Goal: Transaction & Acquisition: Book appointment/travel/reservation

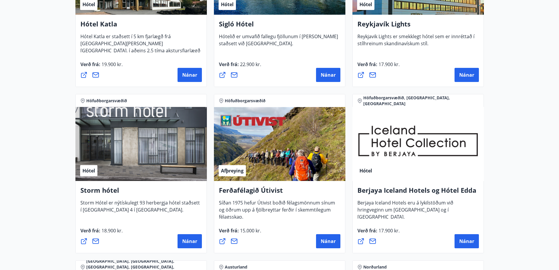
scroll to position [499, 0]
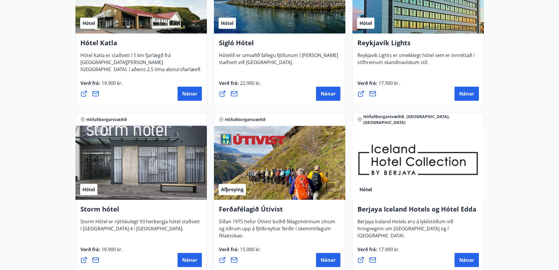
click at [367, 23] on span "Hótel" at bounding box center [366, 23] width 13 height 6
click at [361, 93] on icon at bounding box center [361, 94] width 6 height 6
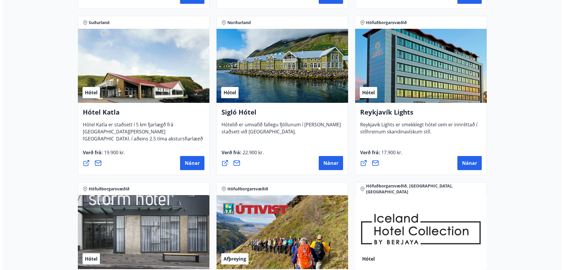
scroll to position [470, 0]
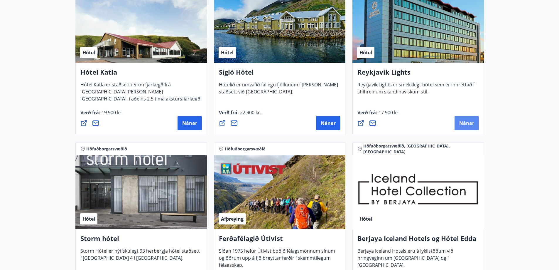
click at [468, 124] on span "Nánar" at bounding box center [466, 123] width 15 height 6
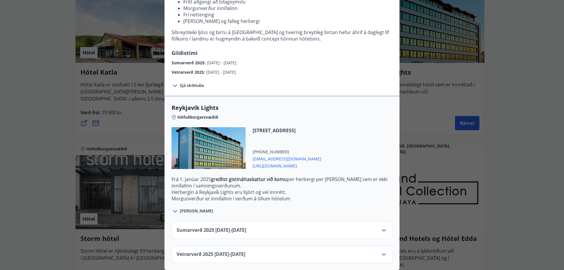
scroll to position [100, 0]
click at [383, 227] on icon at bounding box center [383, 230] width 7 height 7
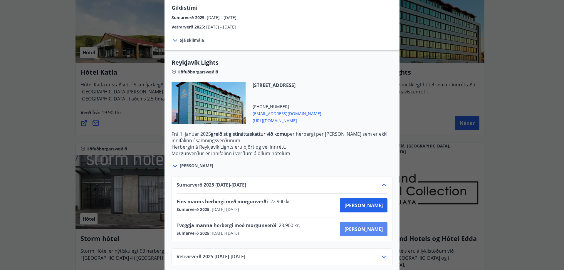
scroll to position [148, 0]
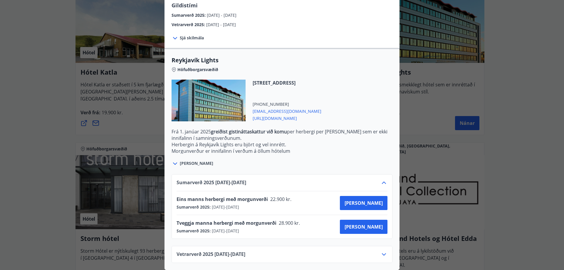
click at [382, 251] on icon at bounding box center [383, 254] width 7 height 7
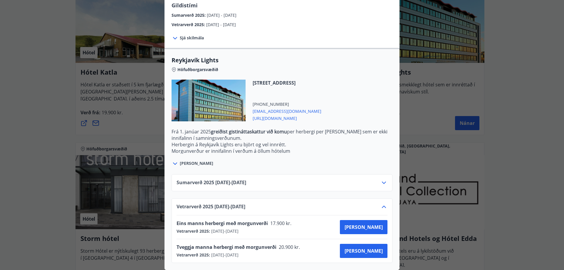
click at [245, 203] on span "Vetrarverð [PHONE_NUMBER][DATE] - [DATE]" at bounding box center [210, 206] width 69 height 7
click at [381, 179] on icon at bounding box center [383, 182] width 7 height 7
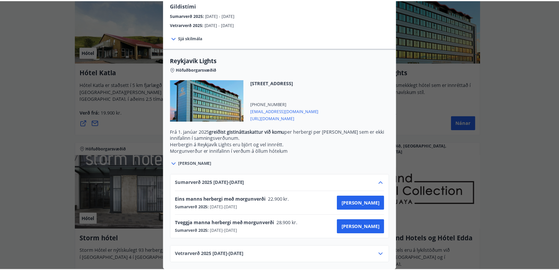
scroll to position [0, 0]
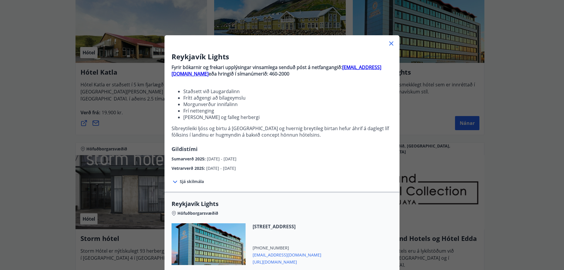
click at [390, 43] on icon at bounding box center [391, 43] width 4 height 4
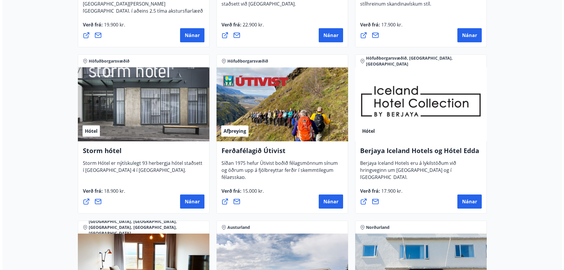
scroll to position [558, 0]
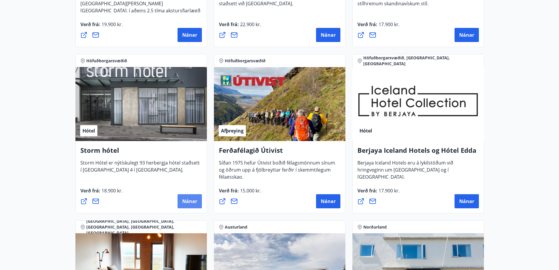
click at [190, 200] on span "Nánar" at bounding box center [189, 201] width 15 height 6
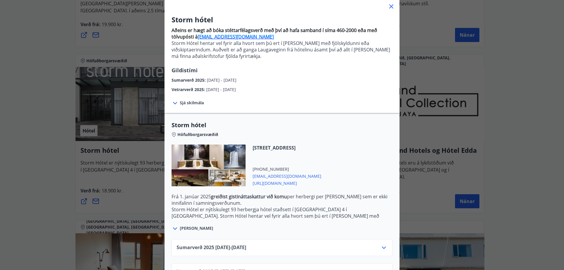
scroll to position [59, 0]
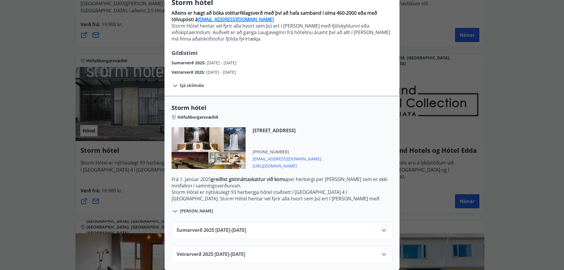
click at [382, 227] on icon at bounding box center [383, 230] width 7 height 7
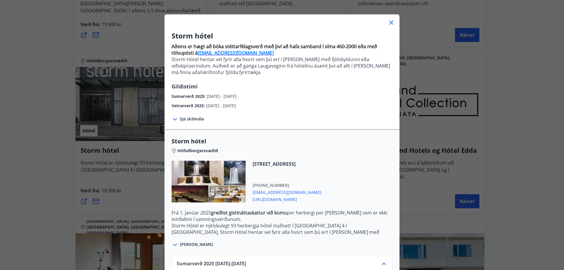
scroll to position [18, 0]
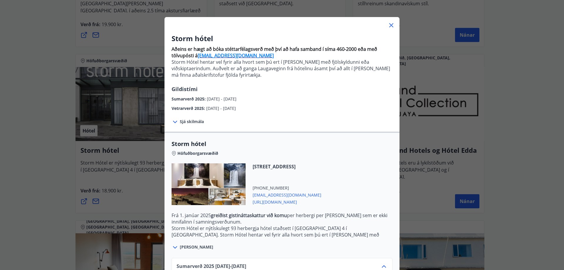
click at [388, 27] on icon at bounding box center [391, 25] width 7 height 7
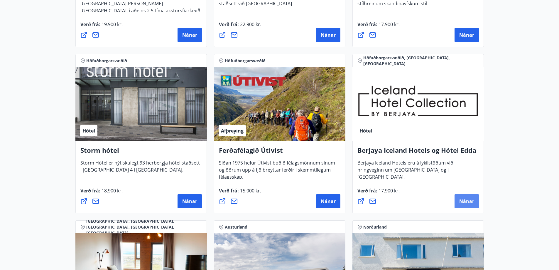
click at [470, 201] on span "Nánar" at bounding box center [466, 201] width 15 height 6
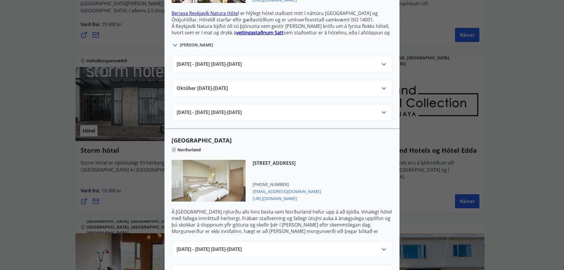
scroll to position [235, 0]
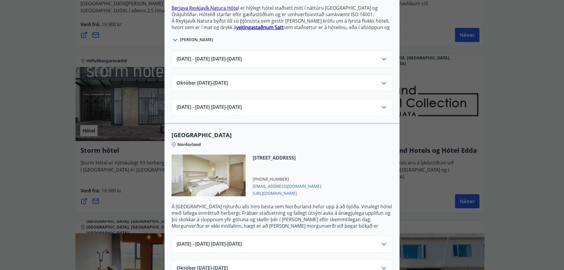
click at [383, 55] on icon at bounding box center [383, 58] width 7 height 7
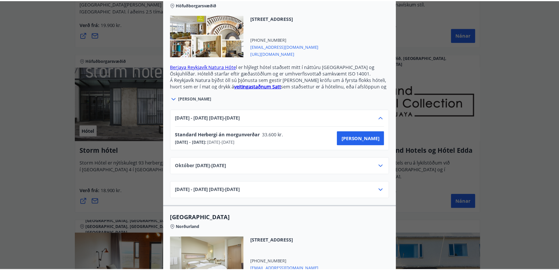
scroll to position [0, 0]
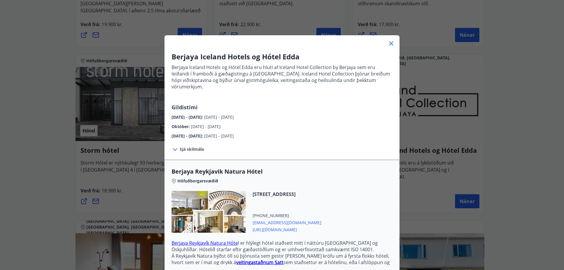
click at [388, 43] on icon at bounding box center [391, 43] width 7 height 7
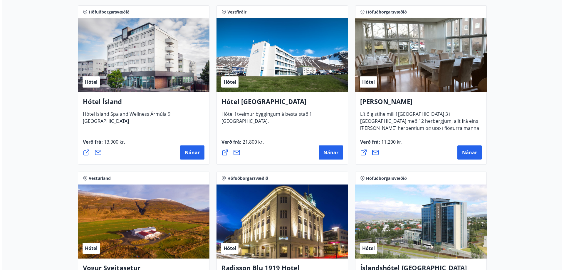
scroll to position [940, 0]
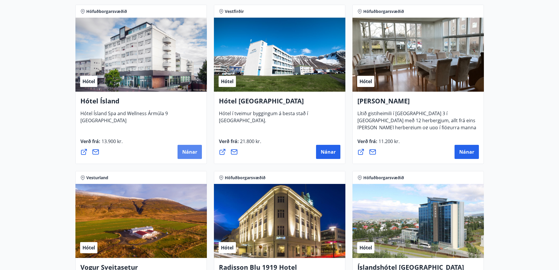
click at [188, 150] on span "Nánar" at bounding box center [189, 152] width 15 height 6
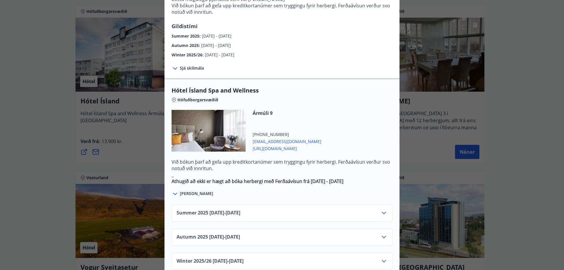
scroll to position [264, 0]
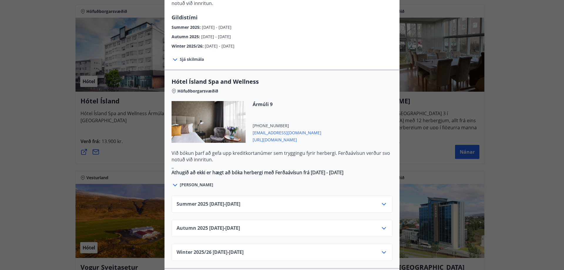
click at [382, 203] on icon at bounding box center [384, 204] width 4 height 2
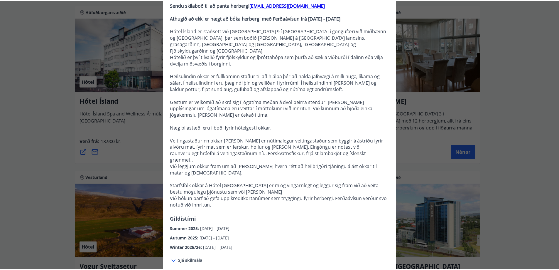
scroll to position [0, 0]
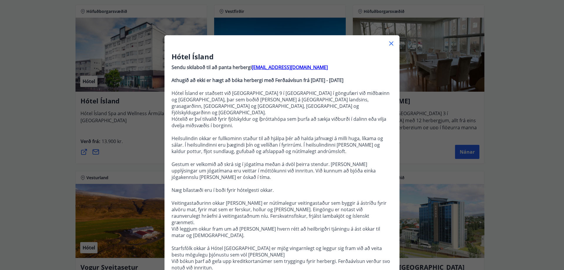
click at [389, 42] on icon at bounding box center [391, 43] width 4 height 4
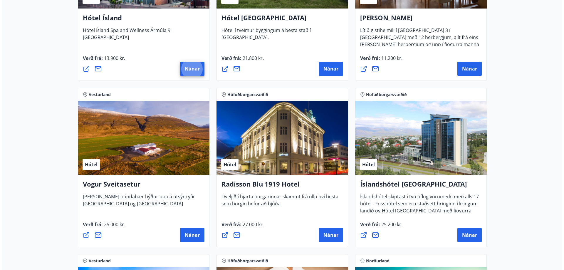
scroll to position [1116, 0]
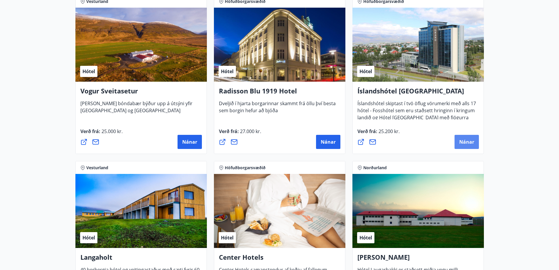
click at [465, 139] on span "Nánar" at bounding box center [466, 142] width 15 height 6
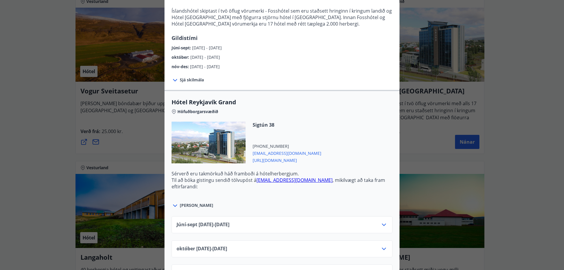
scroll to position [176, 0]
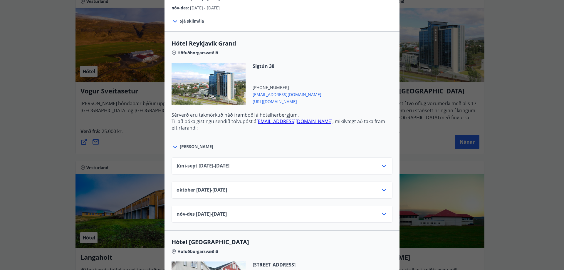
click at [382, 165] on icon at bounding box center [383, 165] width 7 height 7
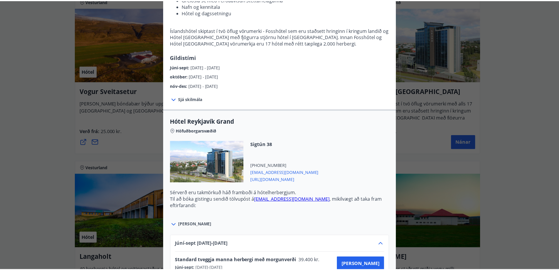
scroll to position [0, 0]
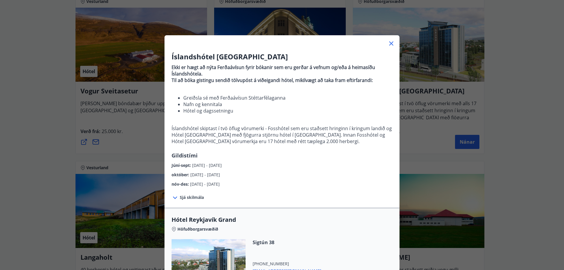
click at [388, 43] on icon at bounding box center [391, 43] width 7 height 7
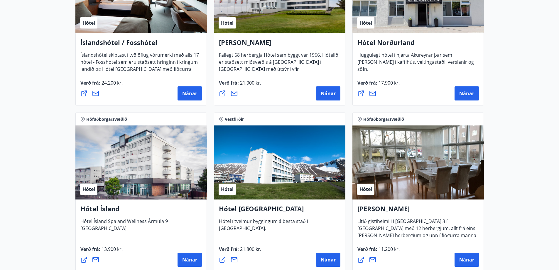
scroll to position [793, 0]
